Goal: Transaction & Acquisition: Obtain resource

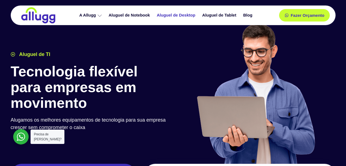
click at [192, 17] on link "Aluguel de Desktop" at bounding box center [176, 15] width 45 height 10
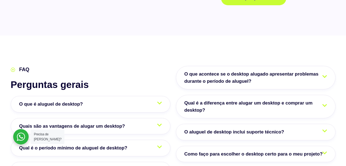
scroll to position [881, 0]
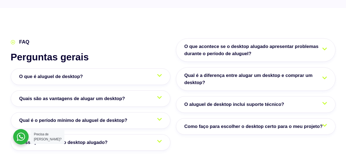
click at [138, 71] on link "O que é aluguel de desktop?" at bounding box center [91, 76] width 160 height 17
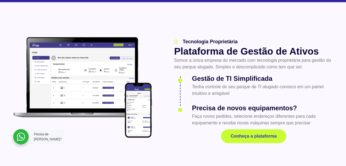
scroll to position [551, 0]
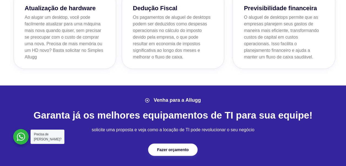
click at [177, 151] on span "Fazer orçamento" at bounding box center [173, 149] width 32 height 4
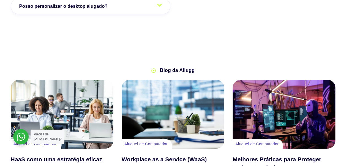
scroll to position [1239, 0]
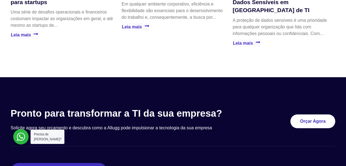
scroll to position [551, 0]
